Goal: Navigation & Orientation: Find specific page/section

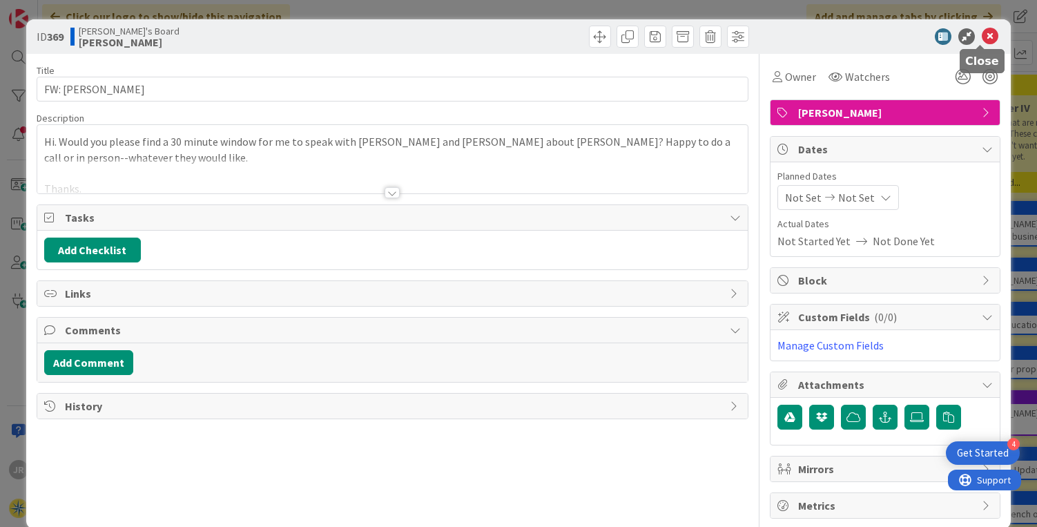
click at [986, 37] on icon at bounding box center [990, 36] width 17 height 17
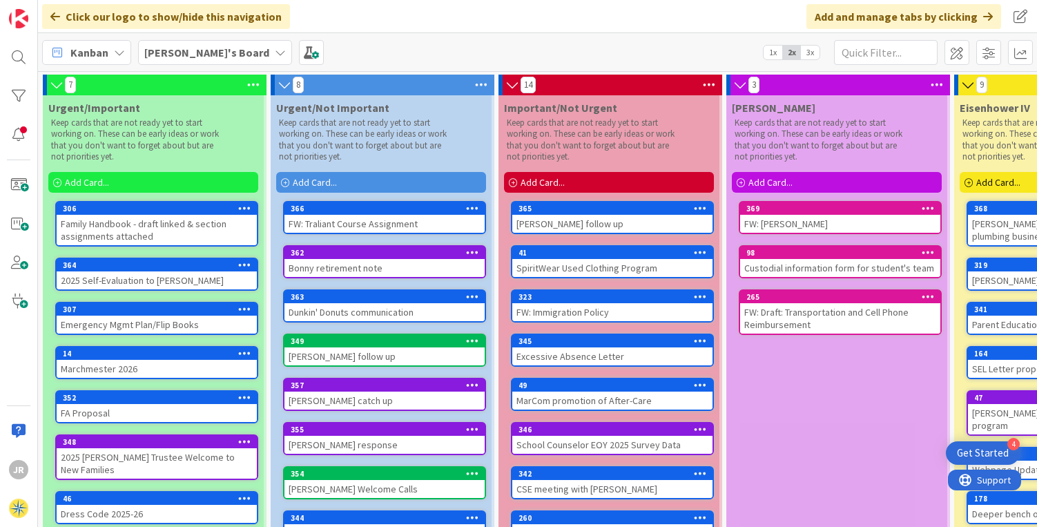
click at [244, 265] on icon at bounding box center [244, 265] width 13 height 10
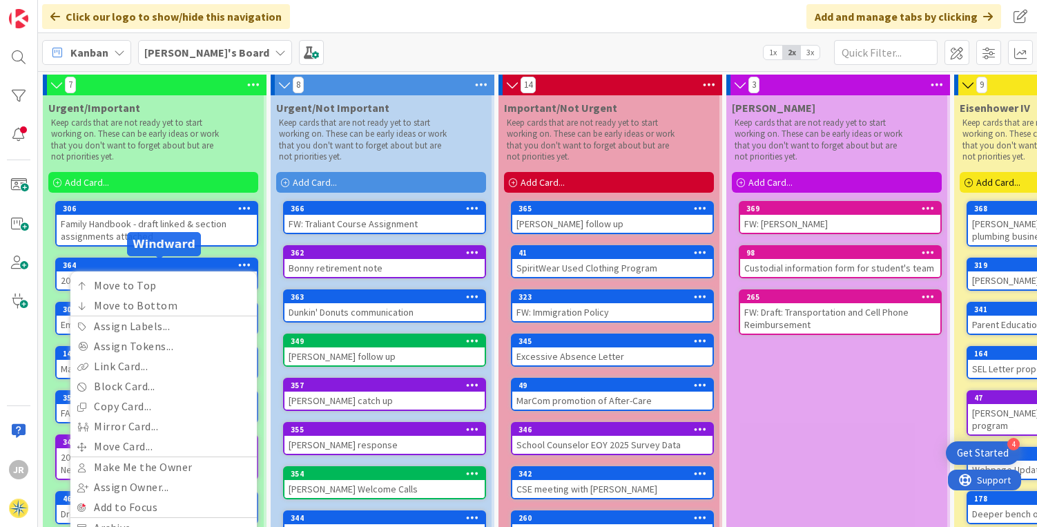
click at [126, 263] on div "364" at bounding box center [160, 265] width 194 height 10
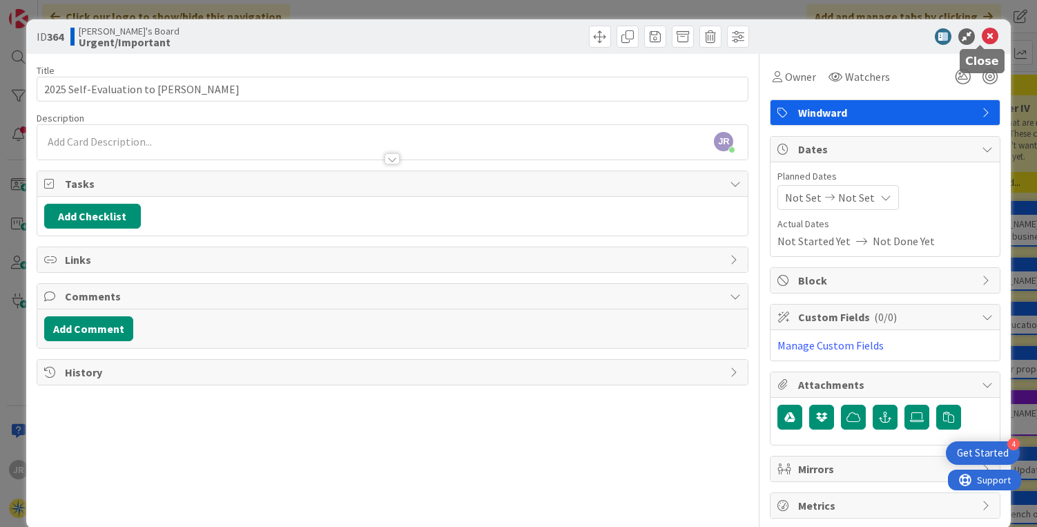
click at [982, 37] on icon at bounding box center [990, 36] width 17 height 17
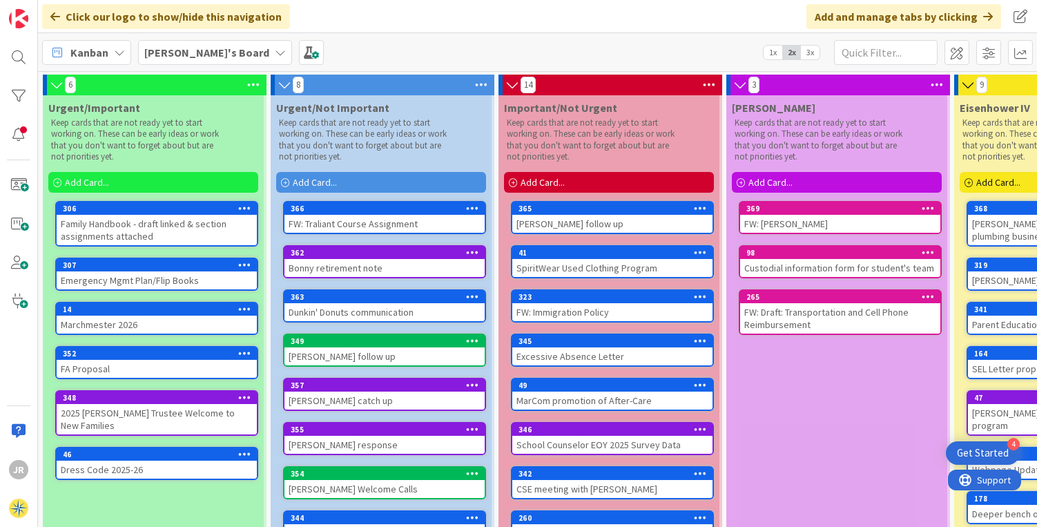
drag, startPoint x: 139, startPoint y: 266, endPoint x: 309, endPoint y: 523, distance: 308.0
